Goal: Check status: Check status

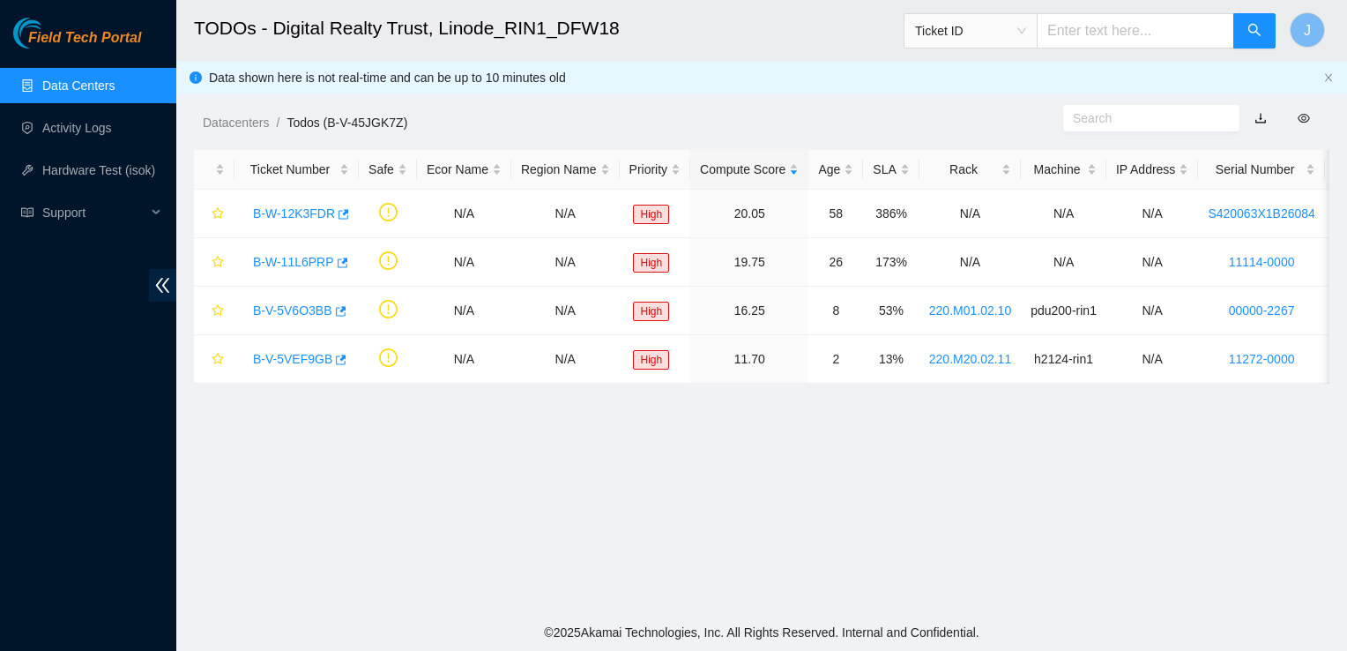
scroll to position [212, 0]
click at [76, 82] on link "Data Centers" at bounding box center [78, 85] width 72 height 14
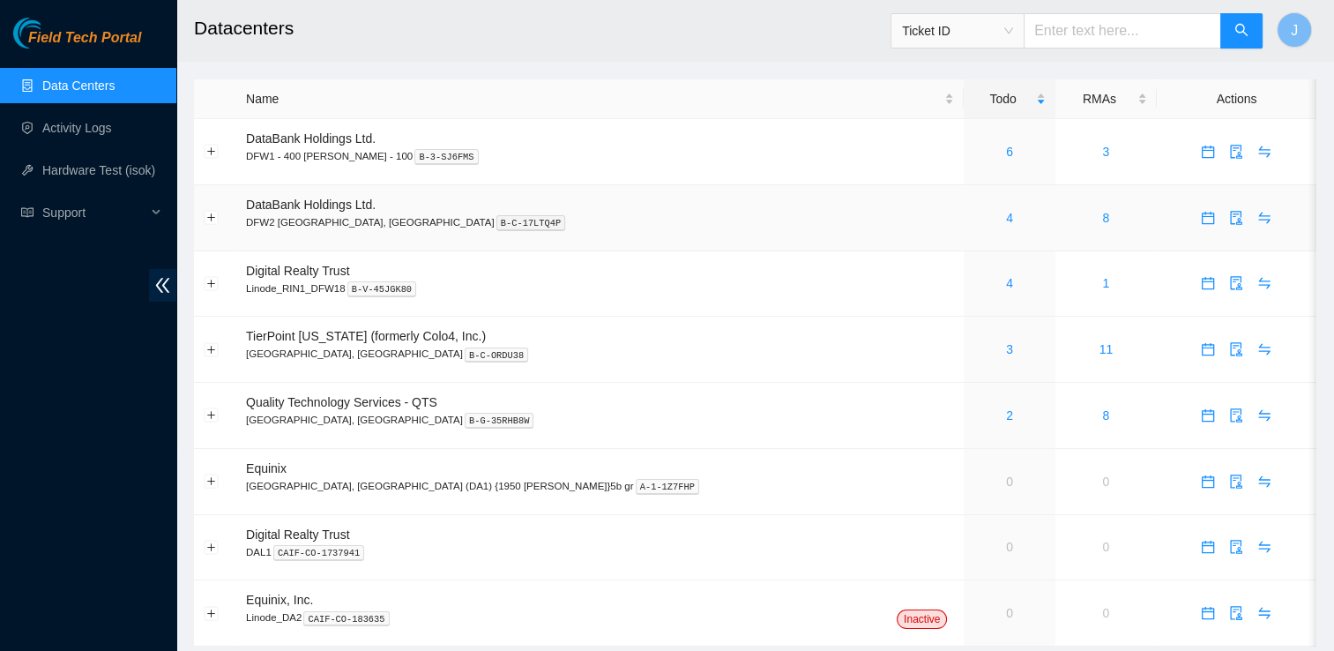
click at [973, 217] on div "4" at bounding box center [1008, 217] width 71 height 19
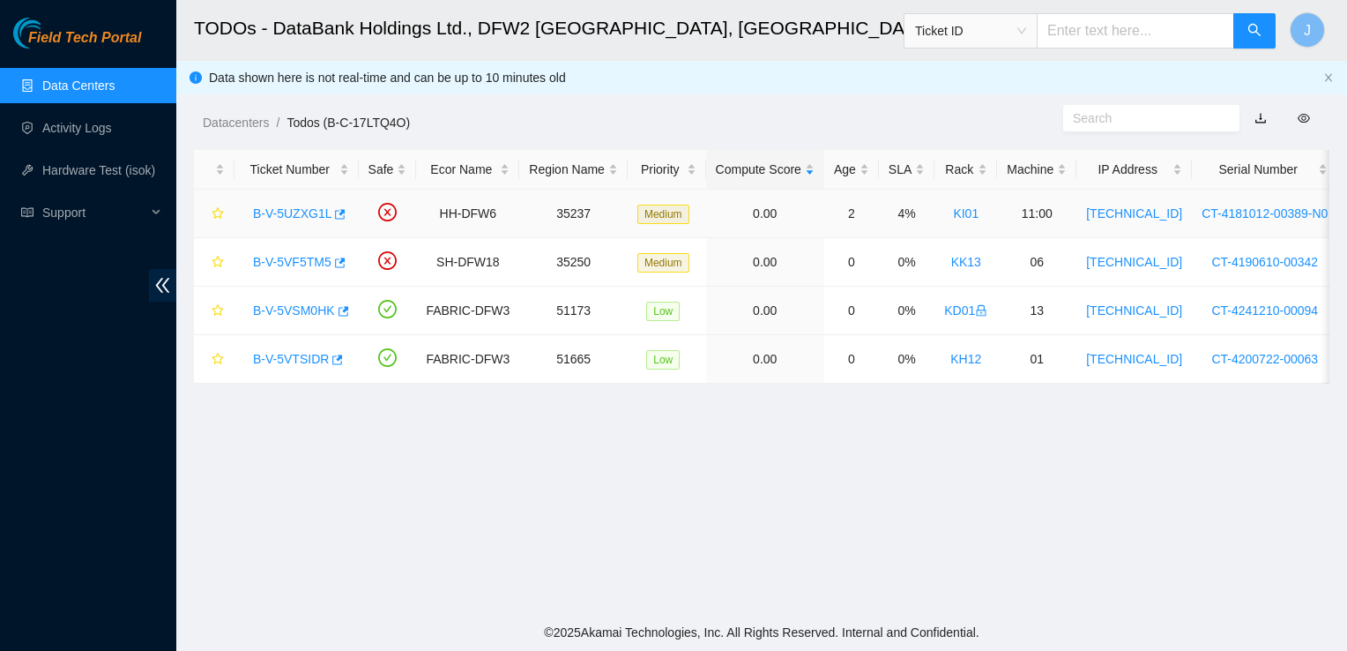
click at [303, 206] on link "B-V-5UZXG1L" at bounding box center [292, 213] width 78 height 14
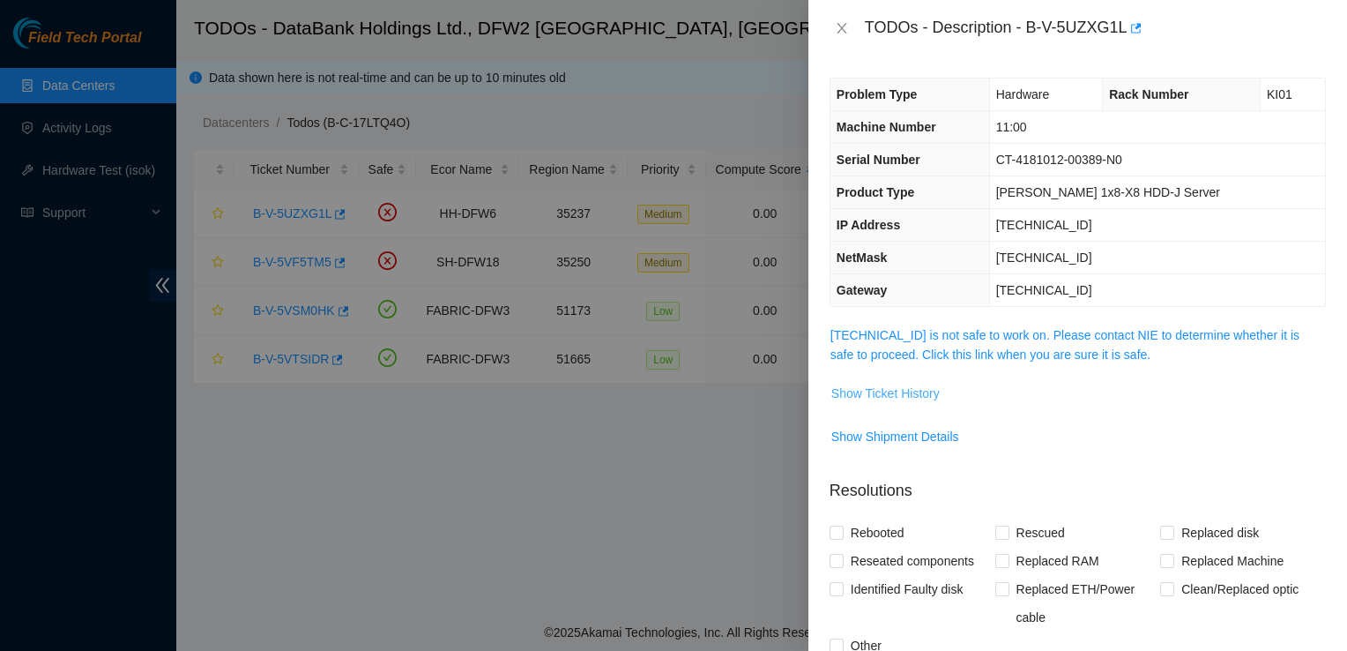
click at [914, 389] on span "Show Ticket History" at bounding box center [885, 392] width 108 height 19
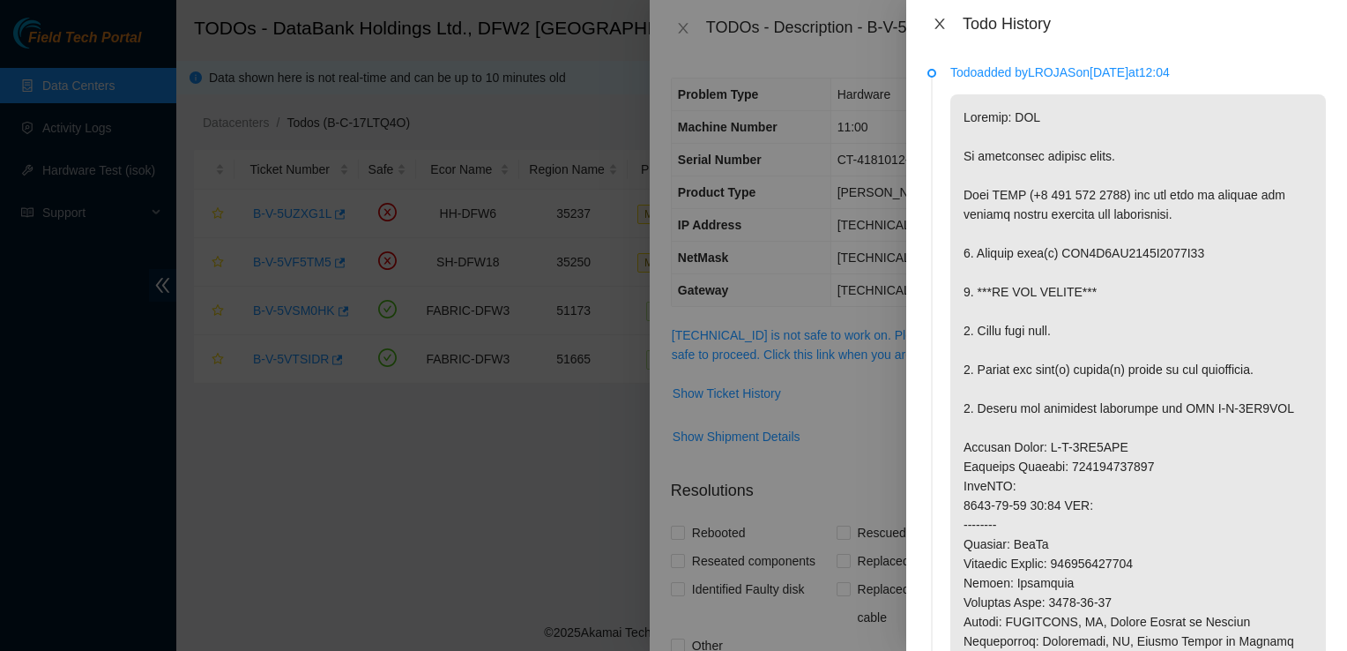
click at [941, 26] on icon "close" at bounding box center [940, 24] width 14 height 14
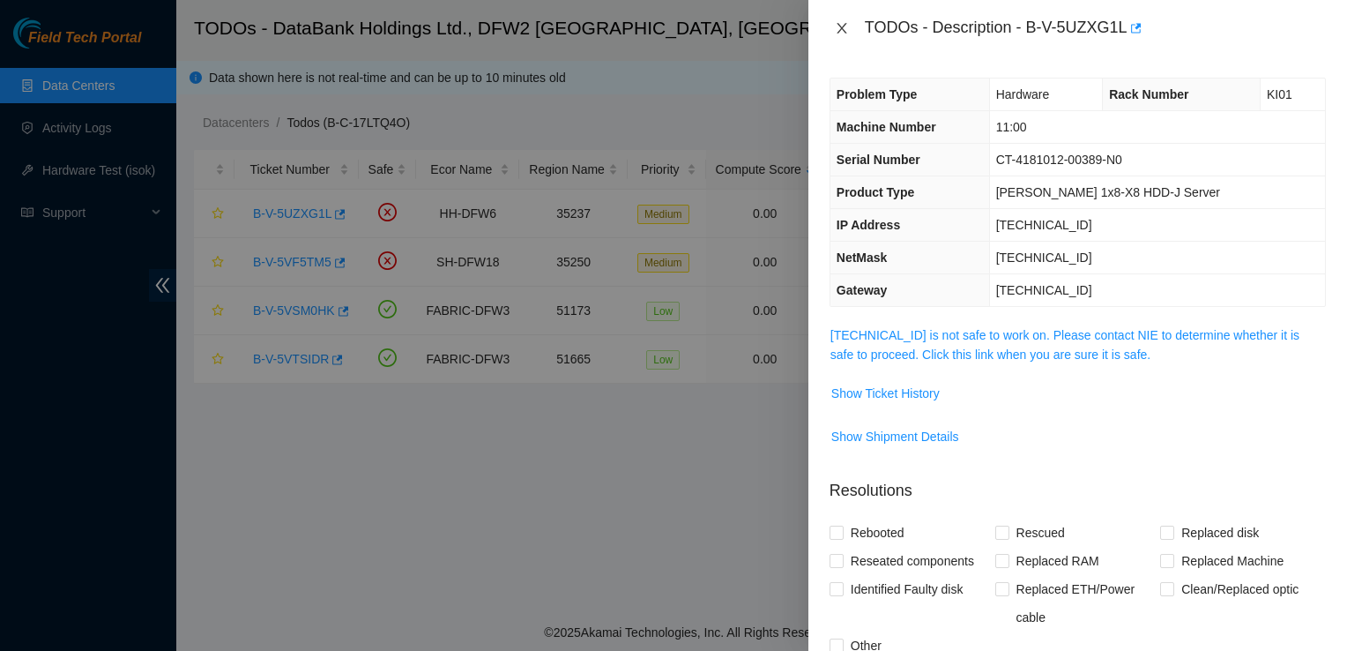
click at [841, 21] on icon "close" at bounding box center [842, 28] width 14 height 14
